Goal: Transaction & Acquisition: Register for event/course

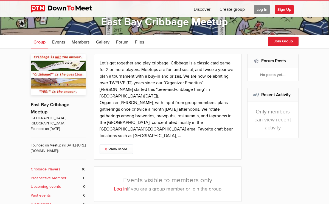
scroll to position [65, 0]
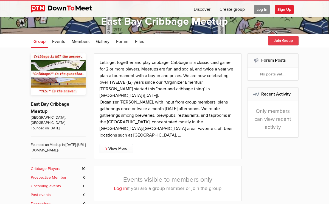
click at [287, 41] on button "Join Group" at bounding box center [283, 40] width 31 height 9
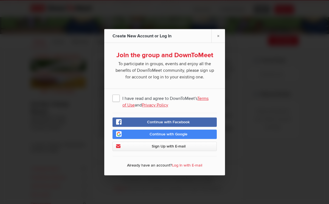
click at [116, 97] on span "I have read and agree to DownToMeet's Terms of Use and Privacy Policy" at bounding box center [165, 98] width 104 height 10
click at [0, 0] on input "I have read and agree to DownToMeet's Terms of Use and Privacy Policy" at bounding box center [0, 0] width 0 height 0
click at [150, 145] on link "Sign Up with E-mail" at bounding box center [165, 145] width 104 height 9
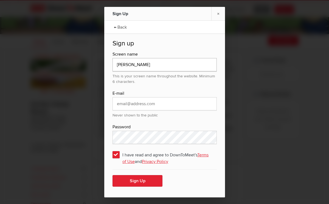
type input "[PERSON_NAME]"
type input "[EMAIL_ADDRESS][DOMAIN_NAME]"
click at [149, 179] on button "Sign Up" at bounding box center [138, 181] width 50 height 12
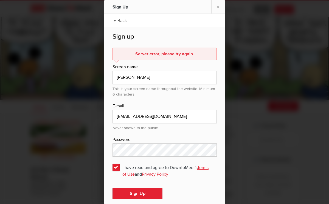
scroll to position [0, 0]
click at [131, 191] on button "Sign Up" at bounding box center [138, 193] width 50 height 12
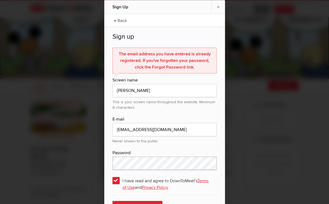
scroll to position [21, 0]
click at [117, 18] on link "← Back" at bounding box center [120, 20] width 18 height 14
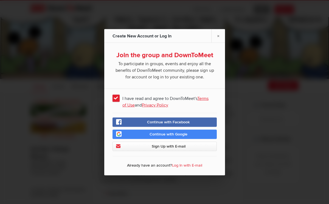
click at [190, 164] on link "Log In with E-mail" at bounding box center [187, 164] width 30 height 5
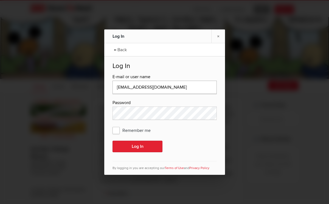
type input "[EMAIL_ADDRESS][DOMAIN_NAME]"
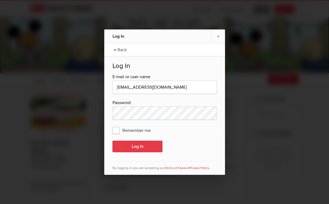
click at [121, 143] on button "Log In" at bounding box center [138, 146] width 50 height 12
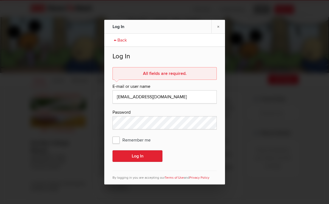
click at [116, 35] on link "← Back" at bounding box center [120, 40] width 18 height 14
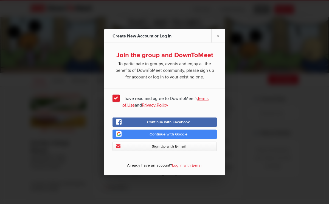
click at [192, 164] on link "Log In with E-mail" at bounding box center [187, 164] width 30 height 5
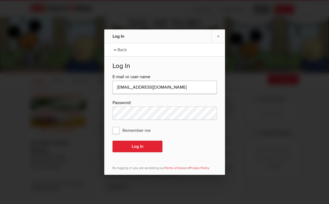
type input "[EMAIL_ADDRESS][DOMAIN_NAME]"
click at [128, 142] on button "Log In" at bounding box center [138, 146] width 50 height 12
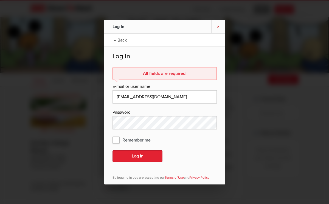
click at [218, 22] on link "×" at bounding box center [219, 26] width 14 height 13
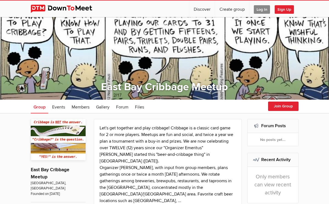
scroll to position [0, 0]
click at [279, 105] on button "Join Group" at bounding box center [283, 105] width 31 height 9
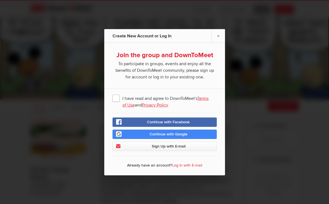
click at [117, 98] on span "I have read and agree to DownToMeet's Terms of Use and Privacy Policy" at bounding box center [165, 98] width 104 height 10
click at [0, 0] on input "I have read and agree to DownToMeet's Terms of Use and Privacy Policy" at bounding box center [0, 0] width 0 height 0
click at [181, 164] on link "Log In with E-mail" at bounding box center [187, 164] width 30 height 5
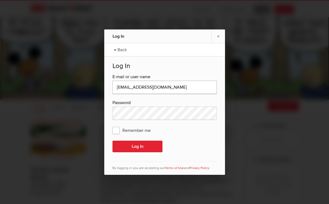
type input "[EMAIL_ADDRESS][DOMAIN_NAME]"
click at [118, 125] on span "Remember me" at bounding box center [135, 130] width 44 height 10
click at [0, 0] on input "Remember me" at bounding box center [0, 0] width 0 height 0
click at [130, 141] on button "Log In" at bounding box center [138, 146] width 50 height 12
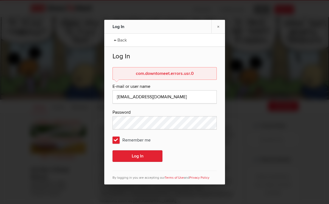
click at [204, 67] on div "com.downtomeet.errors.usr.0" at bounding box center [165, 73] width 104 height 13
click at [218, 23] on link "×" at bounding box center [219, 26] width 14 height 13
